Goal: Task Accomplishment & Management: Manage account settings

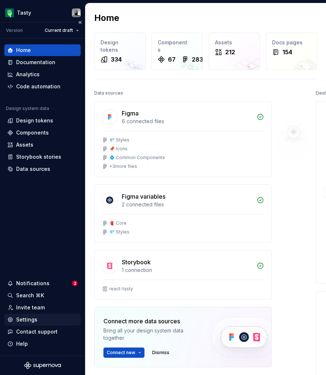
click at [37, 315] on div "Settings" at bounding box center [42, 320] width 76 height 12
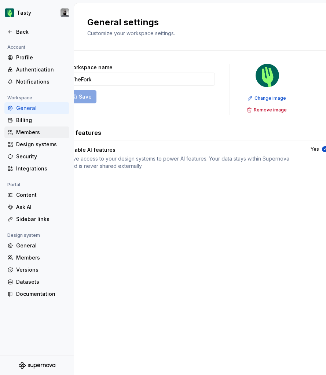
click at [35, 134] on div "Members" at bounding box center [41, 132] width 50 height 7
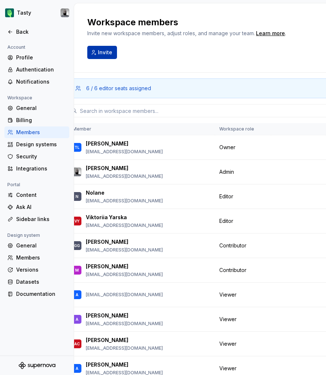
click at [108, 54] on span "Invite" at bounding box center [105, 52] width 14 height 7
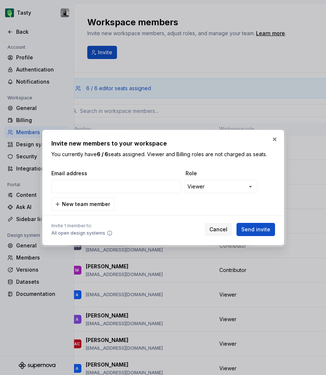
type input "[EMAIL_ADDRESS][DOMAIN_NAME]"
click at [258, 226] on span "Send invite" at bounding box center [255, 229] width 29 height 7
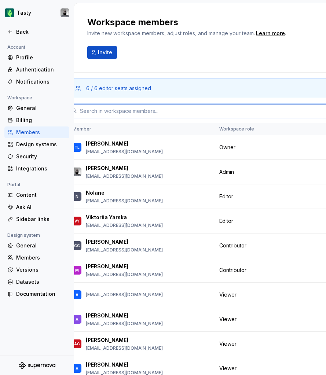
click at [200, 115] on input "text" at bounding box center [204, 110] width 255 height 13
paste input "[EMAIL_ADDRESS][DOMAIN_NAME]"
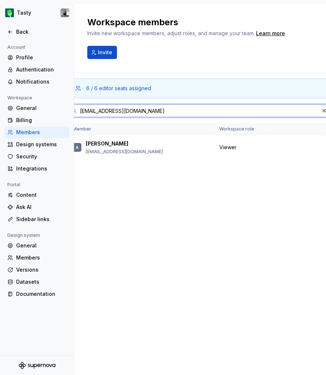
type input "[EMAIL_ADDRESS][DOMAIN_NAME]"
